Goal: Find specific page/section: Find specific page/section

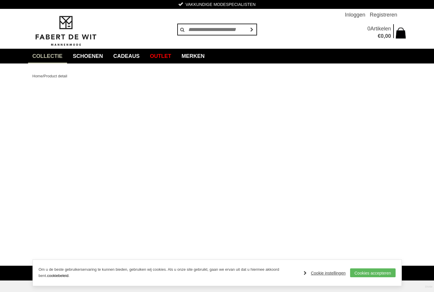
click at [332, 273] on link "Cookie instellingen" at bounding box center [324, 273] width 42 height 9
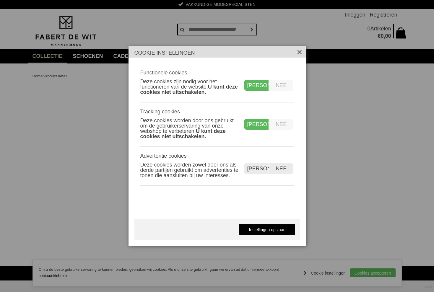
click at [287, 124] on label "Nee" at bounding box center [281, 124] width 24 height 11
click at [283, 89] on label "Nee" at bounding box center [281, 85] width 24 height 11
click at [282, 171] on label "Nee" at bounding box center [281, 168] width 24 height 11
click at [270, 230] on link "Instellingen opslaan" at bounding box center [267, 229] width 56 height 12
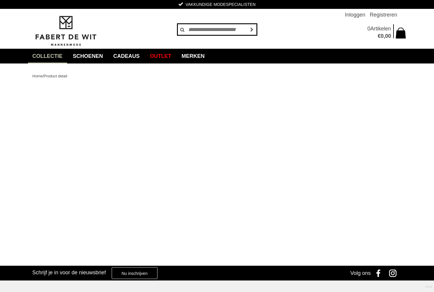
click at [204, 31] on input "text" at bounding box center [217, 30] width 80 height 12
type input "********"
